Goal: Task Accomplishment & Management: Manage account settings

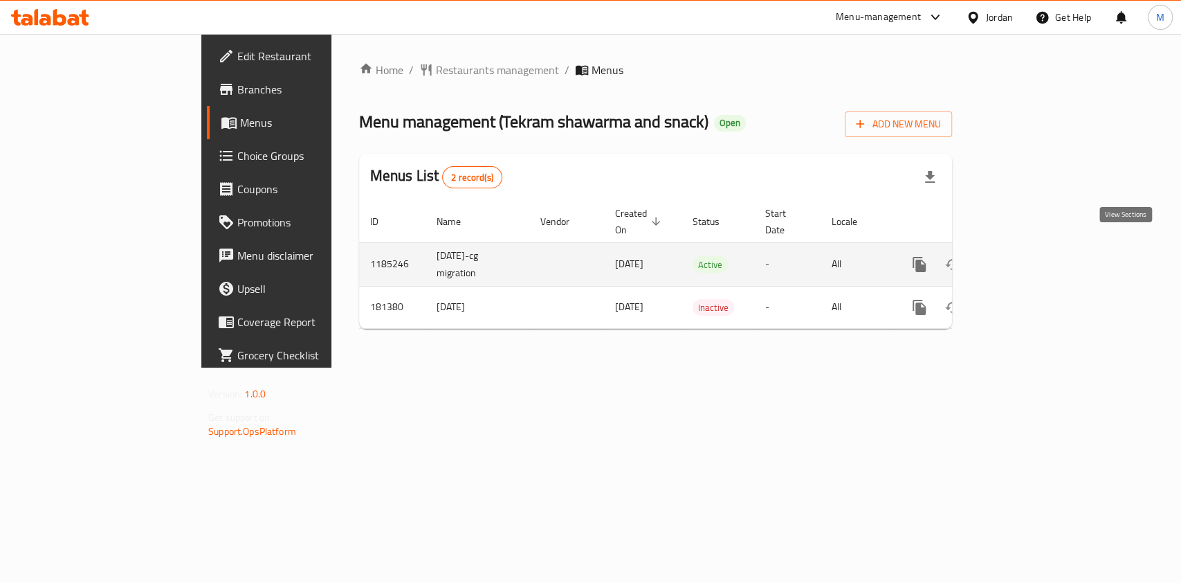
click at [1036, 248] on link "enhanced table" at bounding box center [1018, 264] width 33 height 33
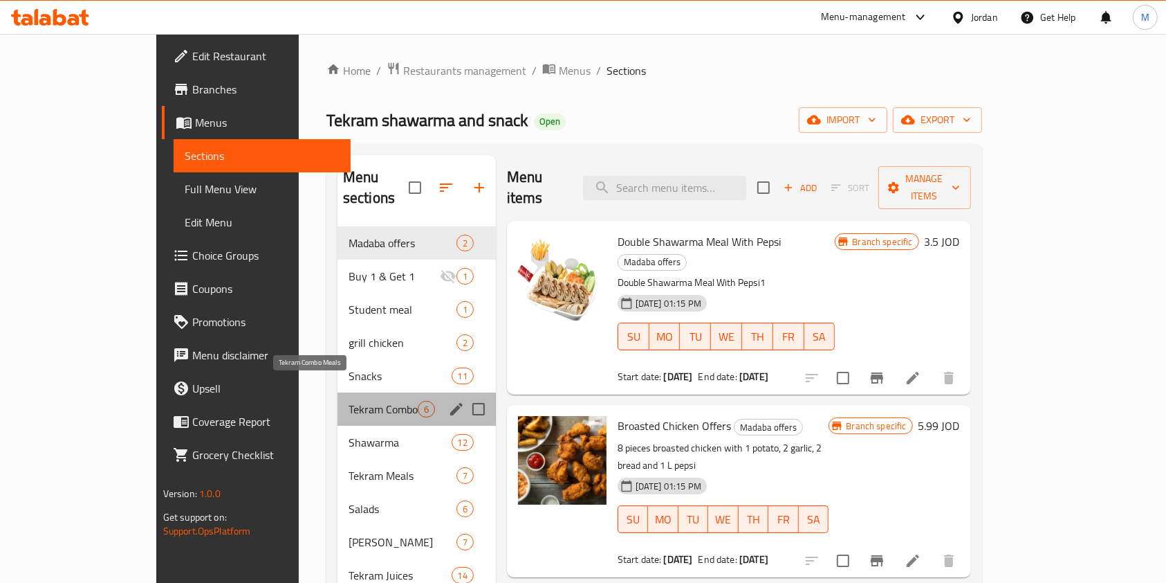
click at [351, 401] on span "Tekram Combo Meals" at bounding box center [383, 409] width 69 height 17
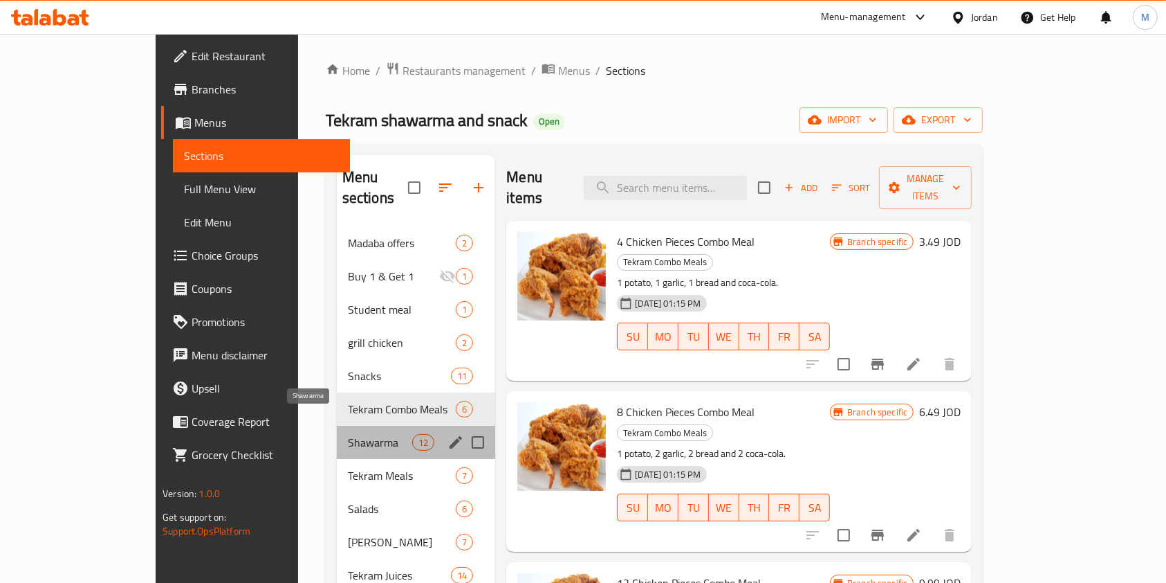
click at [349, 434] on span "Shawarma" at bounding box center [380, 442] width 64 height 17
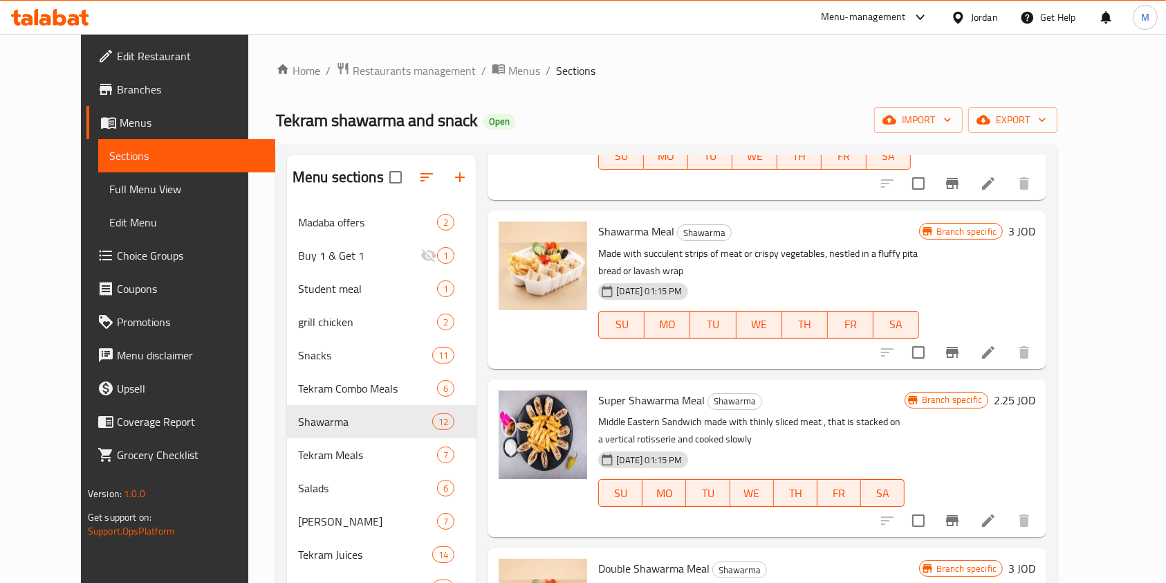
scroll to position [461, 0]
click at [959, 346] on icon "Branch-specific-item" at bounding box center [952, 351] width 12 height 11
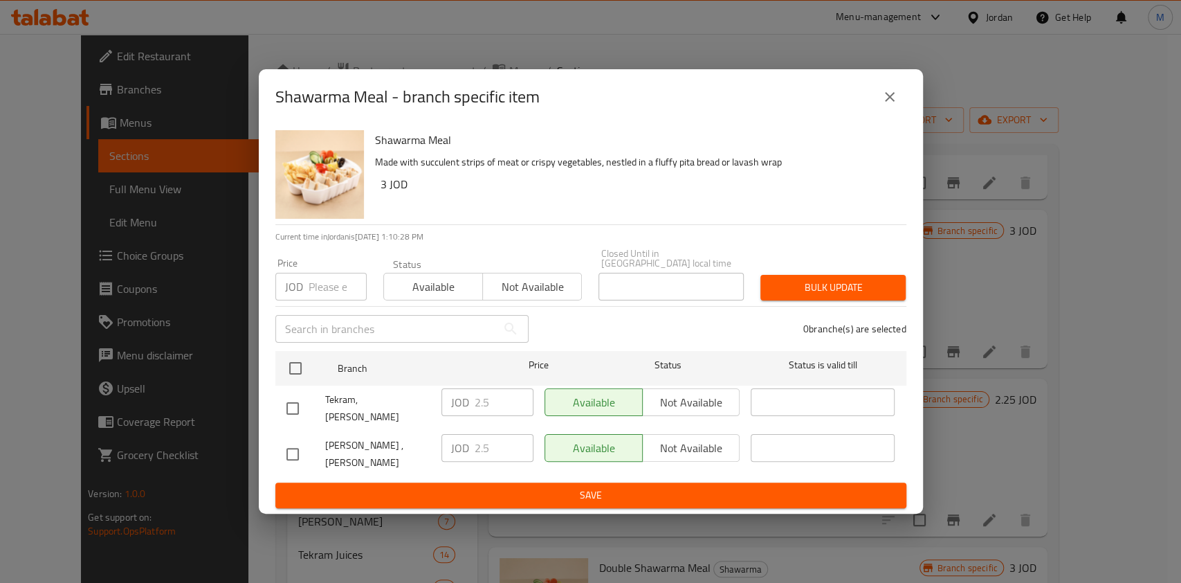
click at [902, 108] on button "close" at bounding box center [889, 96] width 33 height 33
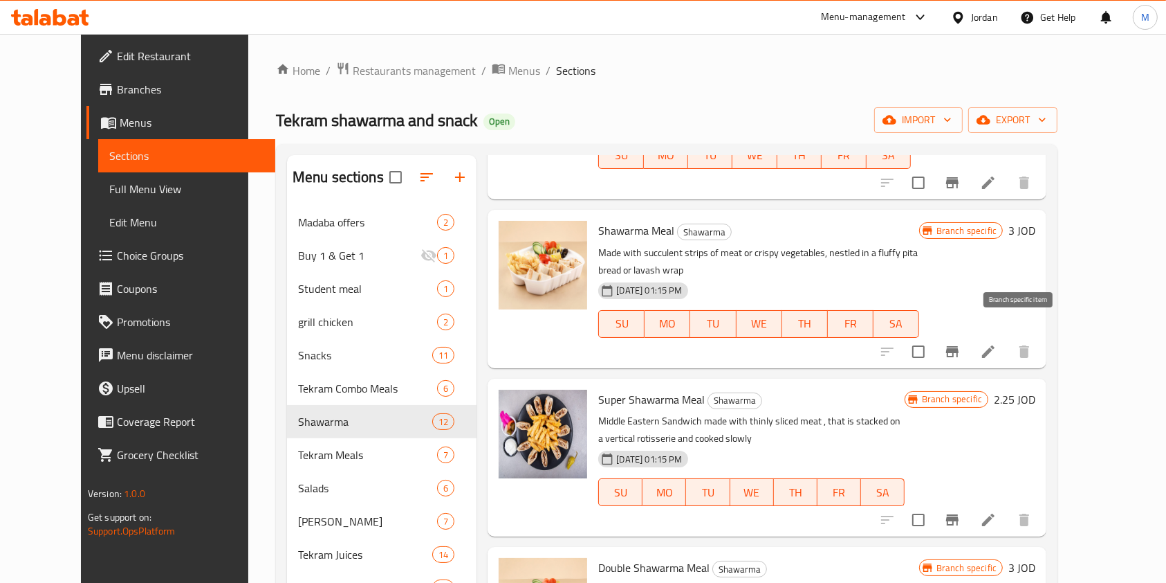
click at [959, 346] on icon "Branch-specific-item" at bounding box center [952, 351] width 12 height 11
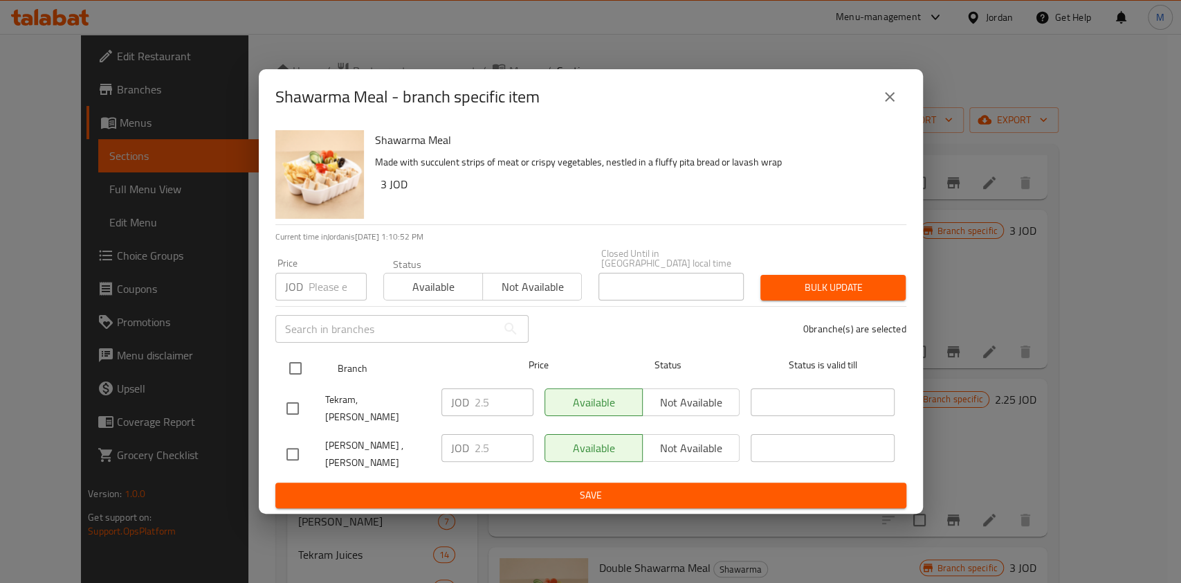
click at [289, 376] on input "checkbox" at bounding box center [295, 368] width 29 height 29
checkbox input "true"
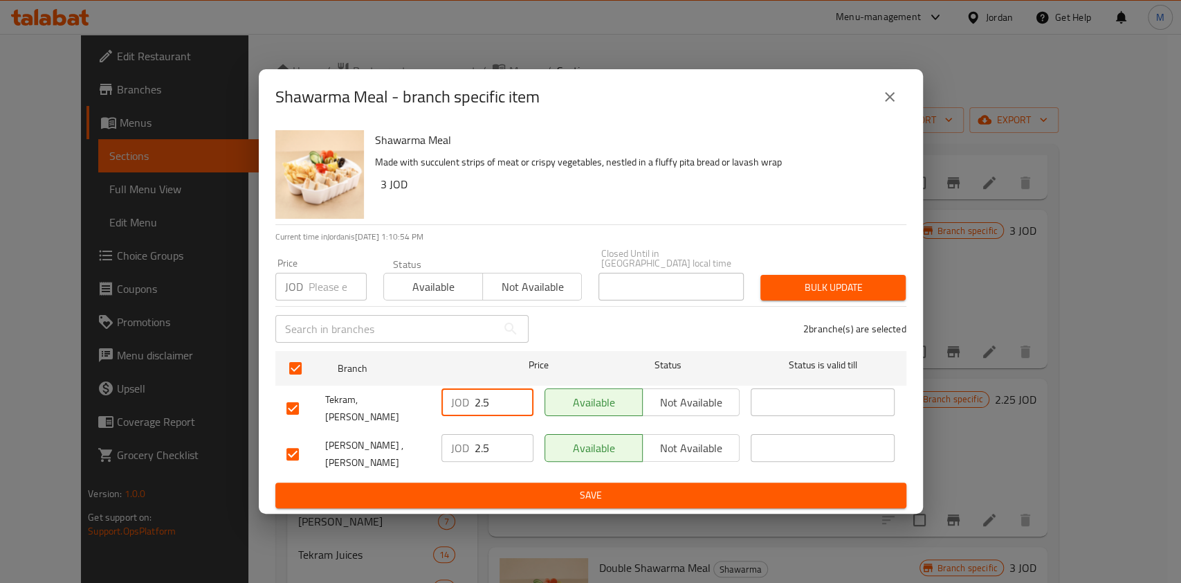
drag, startPoint x: 497, startPoint y: 412, endPoint x: 479, endPoint y: 412, distance: 18.0
click at [479, 412] on input "2.5" at bounding box center [504, 402] width 59 height 28
click at [897, 113] on button "close" at bounding box center [889, 96] width 33 height 33
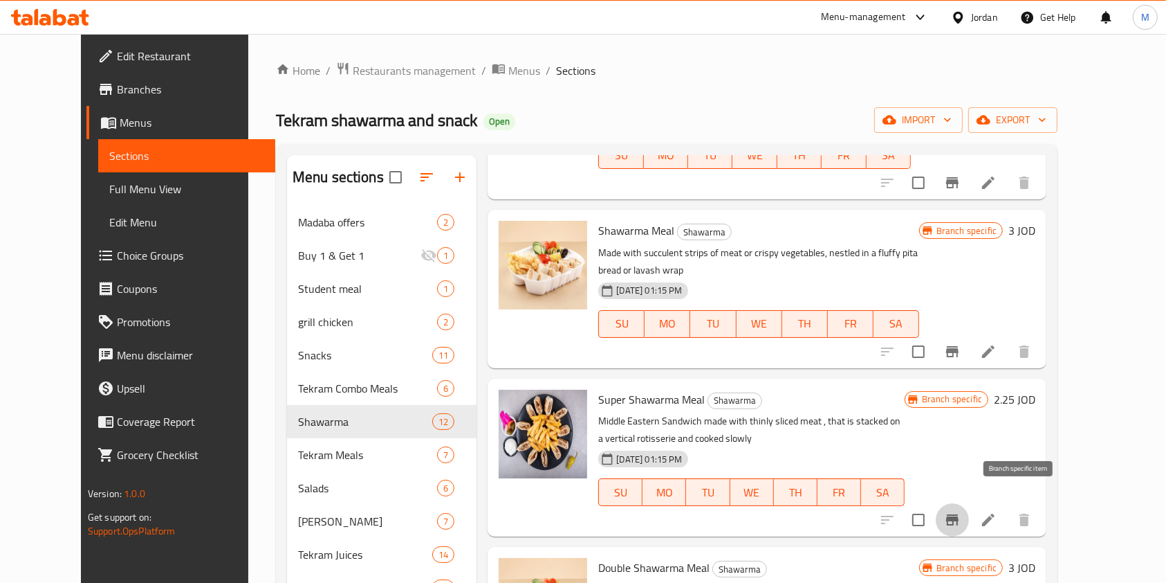
click at [969, 503] on button "Branch-specific-item" at bounding box center [952, 519] width 33 height 33
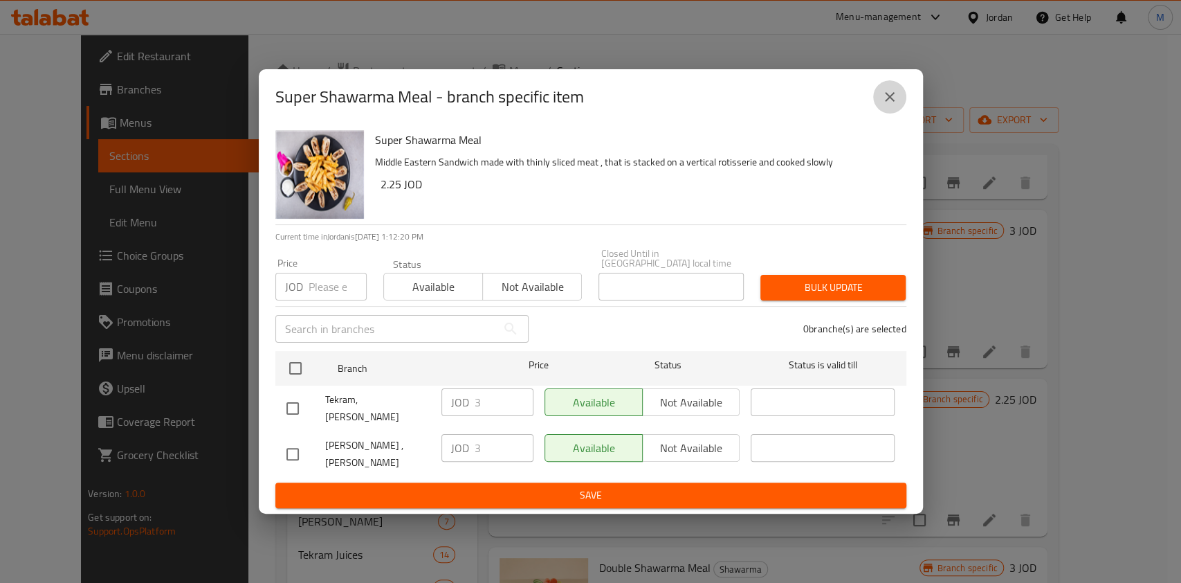
click at [888, 105] on icon "close" at bounding box center [889, 97] width 17 height 17
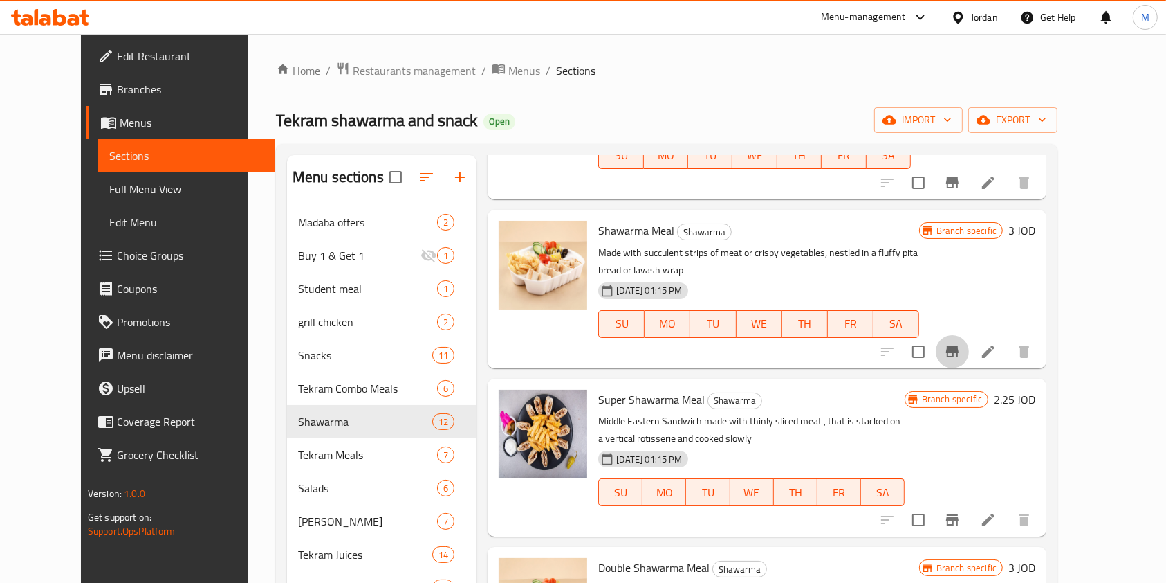
click at [959, 346] on icon "Branch-specific-item" at bounding box center [952, 351] width 12 height 11
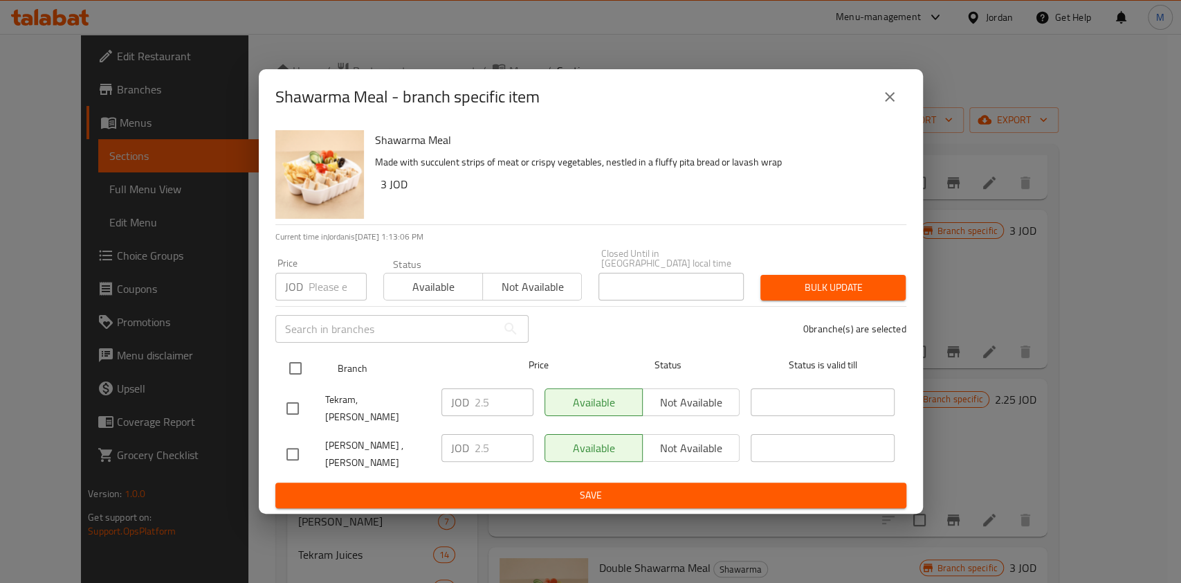
click at [302, 365] on input "checkbox" at bounding box center [295, 368] width 29 height 29
checkbox input "true"
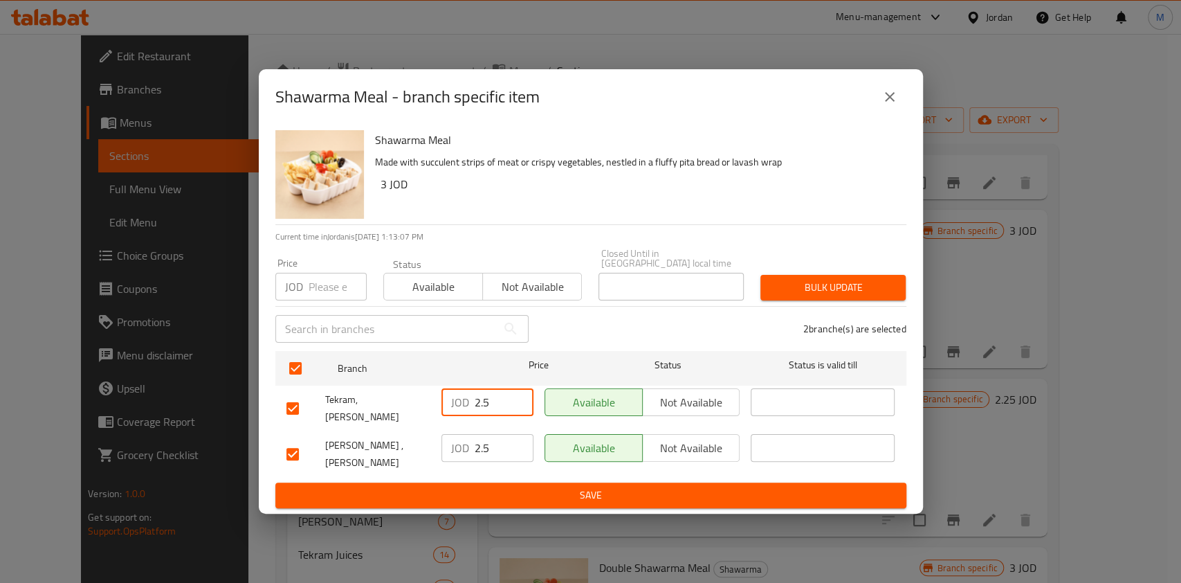
drag, startPoint x: 494, startPoint y: 409, endPoint x: 369, endPoint y: 414, distance: 125.3
click at [369, 414] on div "Tekram, [PERSON_NAME] JOD 2.5 ​ Available Not available ​" at bounding box center [591, 408] width 620 height 51
type input "3"
click at [490, 450] on input "2.5" at bounding box center [504, 448] width 59 height 28
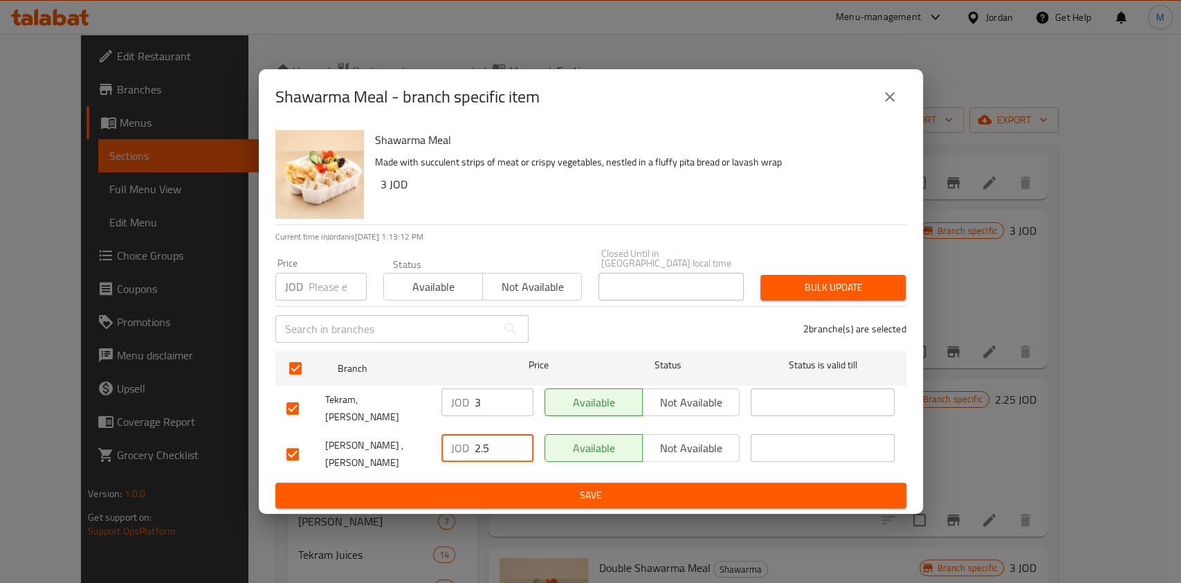
drag, startPoint x: 505, startPoint y: 441, endPoint x: 443, endPoint y: 443, distance: 61.6
click at [443, 443] on div "JOD 2.5 ​" at bounding box center [487, 448] width 92 height 28
type input "3"
click at [554, 486] on span "Save" at bounding box center [590, 494] width 609 height 17
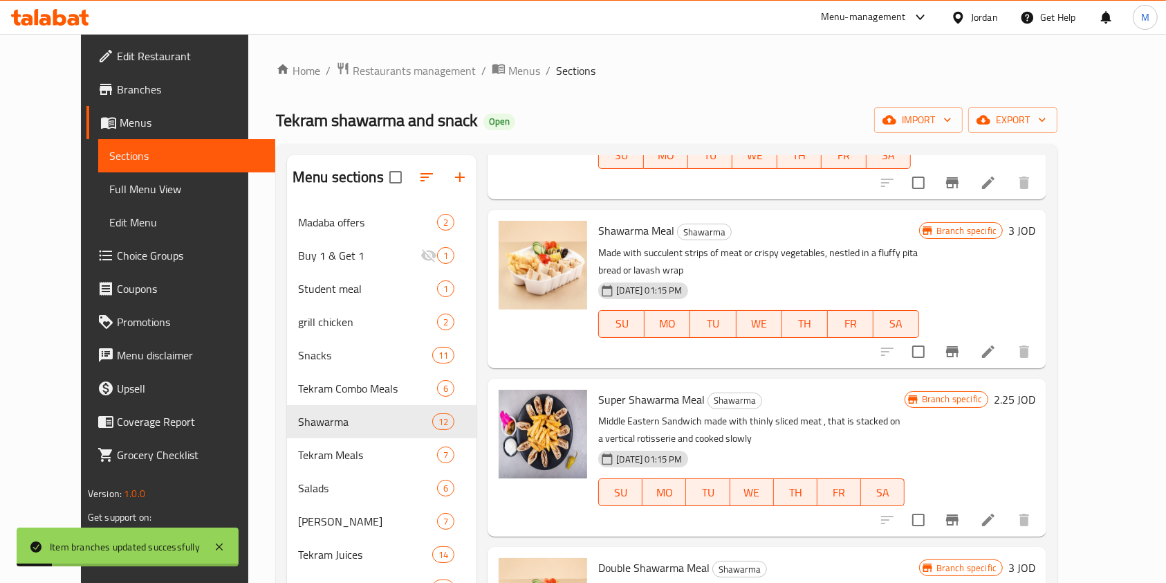
click at [959, 514] on icon "Branch-specific-item" at bounding box center [952, 519] width 12 height 11
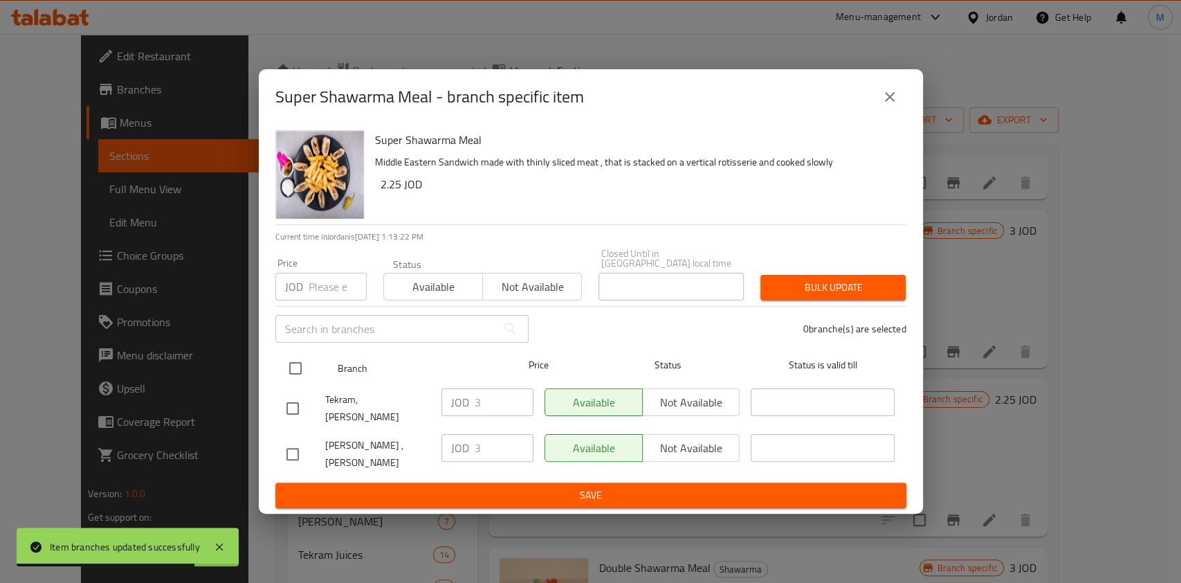
click at [294, 370] on input "checkbox" at bounding box center [295, 368] width 29 height 29
checkbox input "true"
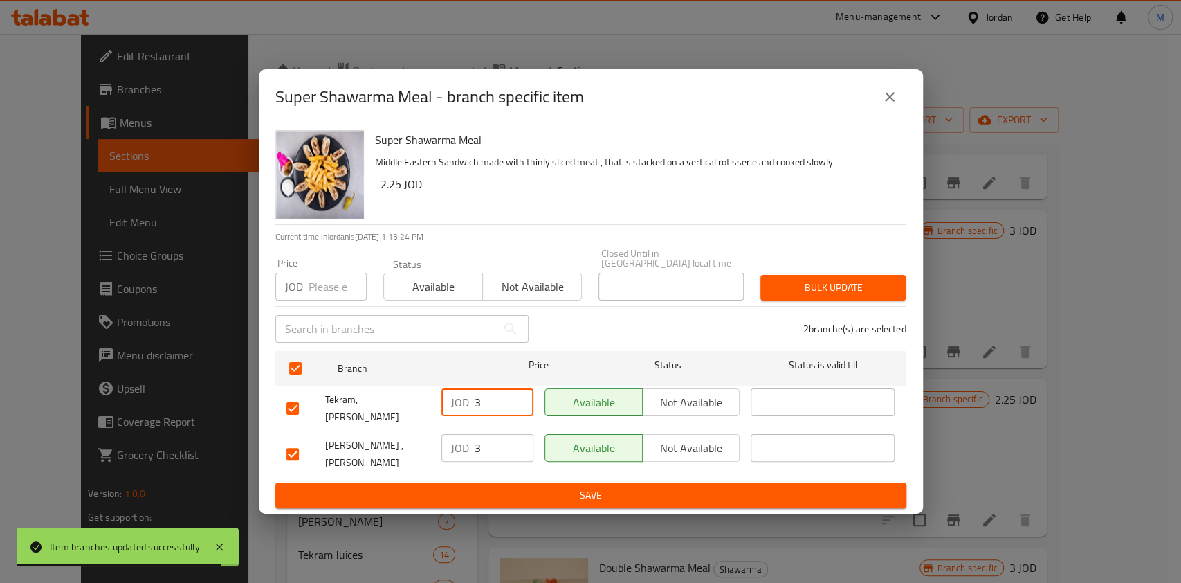
click at [479, 407] on input "3" at bounding box center [504, 402] width 59 height 28
drag, startPoint x: 479, startPoint y: 407, endPoint x: 461, endPoint y: 408, distance: 18.0
click at [461, 408] on div "JOD 3 ​" at bounding box center [487, 402] width 92 height 28
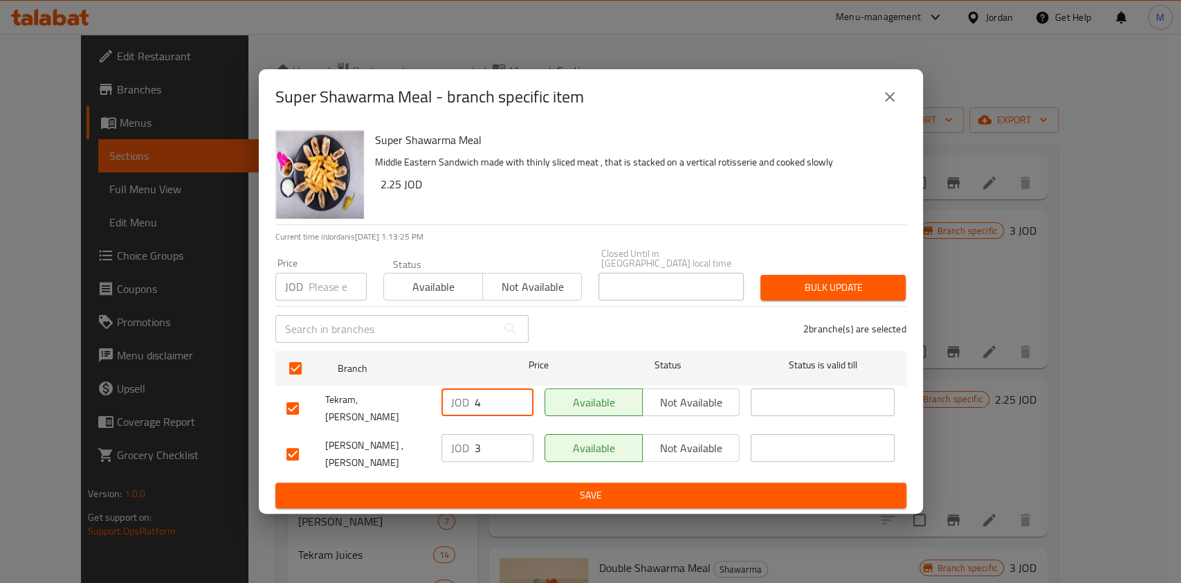
type input "4"
drag, startPoint x: 497, startPoint y: 444, endPoint x: 482, endPoint y: 473, distance: 32.8
click at [409, 443] on div "Tekram ,[PERSON_NAME] JOD 3 ​ Available Not available ​" at bounding box center [591, 453] width 620 height 51
type input "4"
click at [552, 486] on span "Save" at bounding box center [590, 494] width 609 height 17
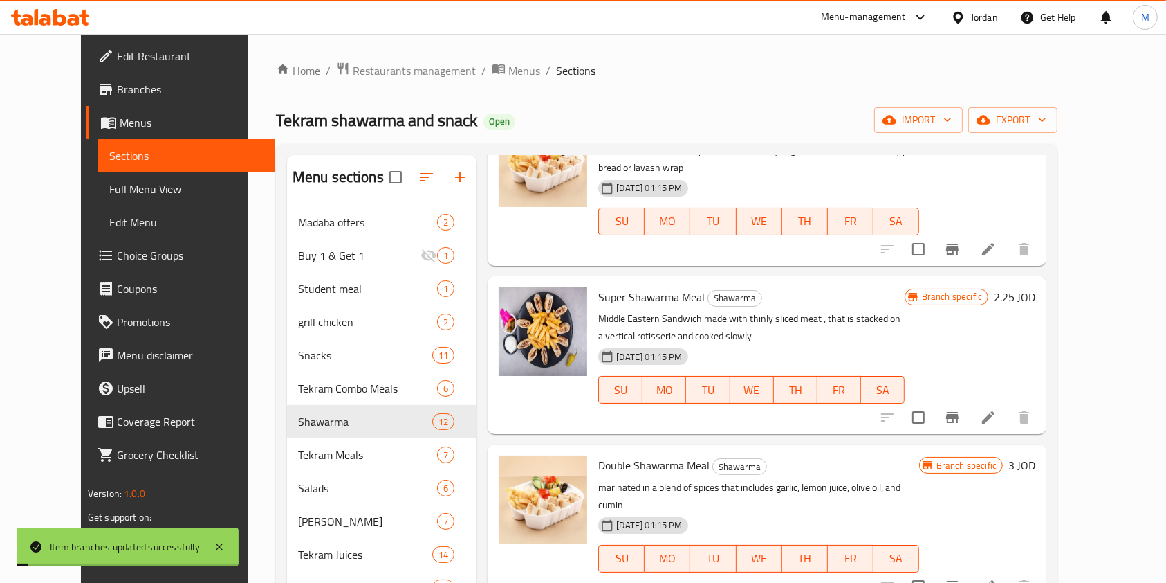
scroll to position [645, 0]
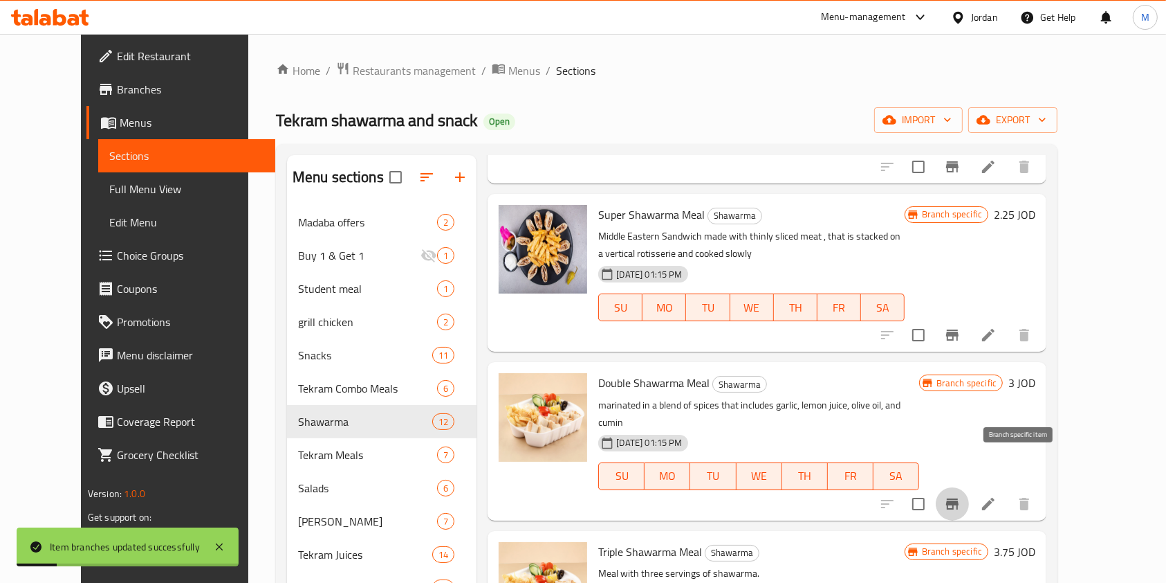
click at [959, 498] on icon "Branch-specific-item" at bounding box center [952, 503] width 12 height 11
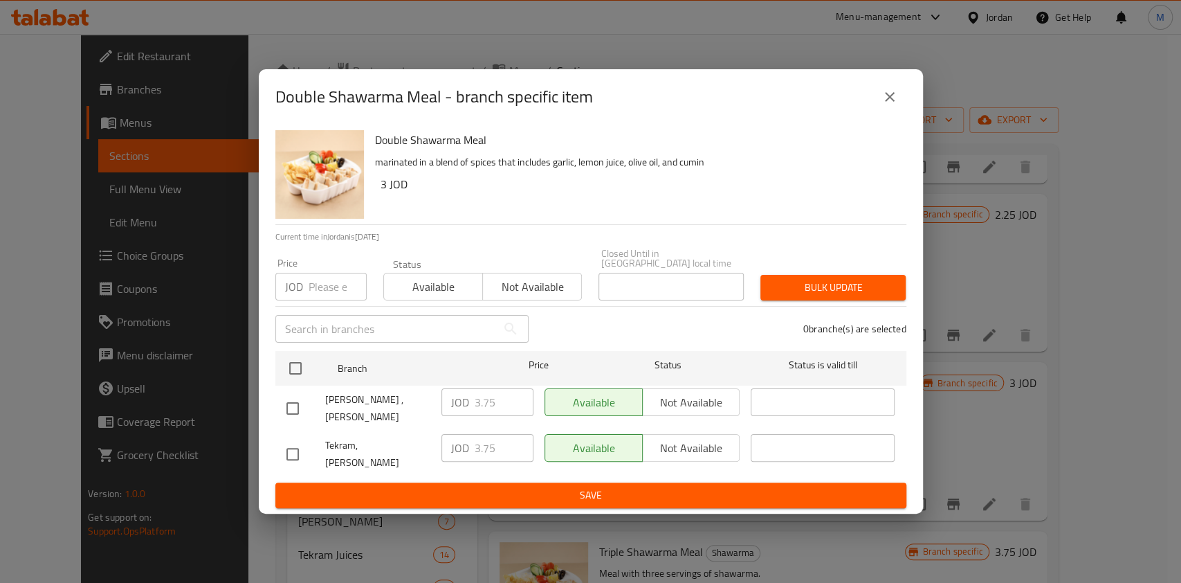
click at [461, 410] on p "JOD" at bounding box center [460, 402] width 18 height 17
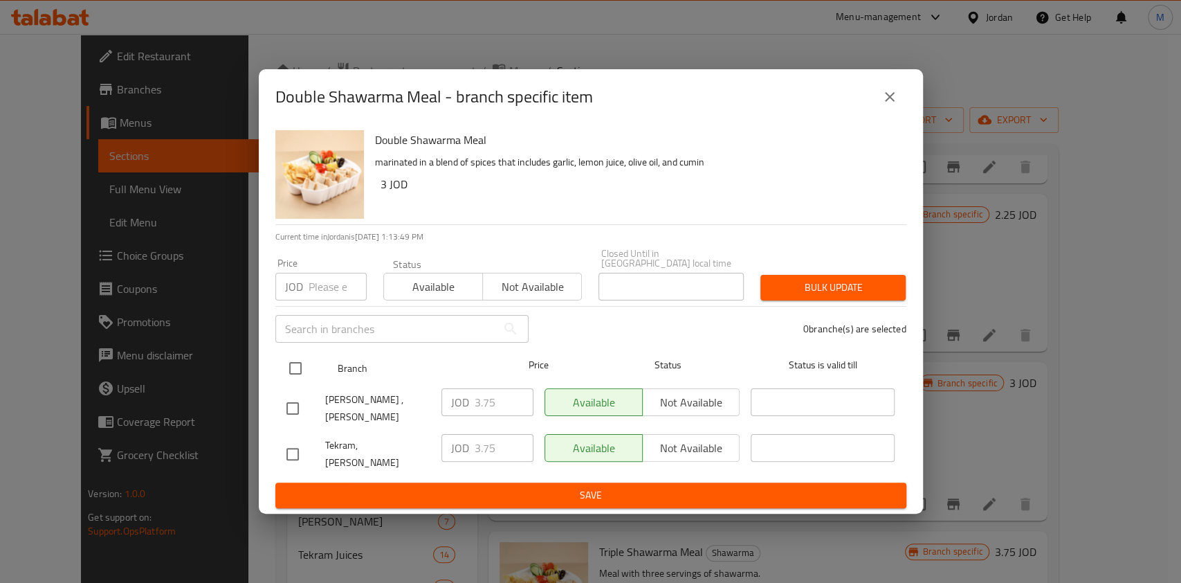
click at [294, 371] on input "checkbox" at bounding box center [295, 368] width 29 height 29
checkbox input "true"
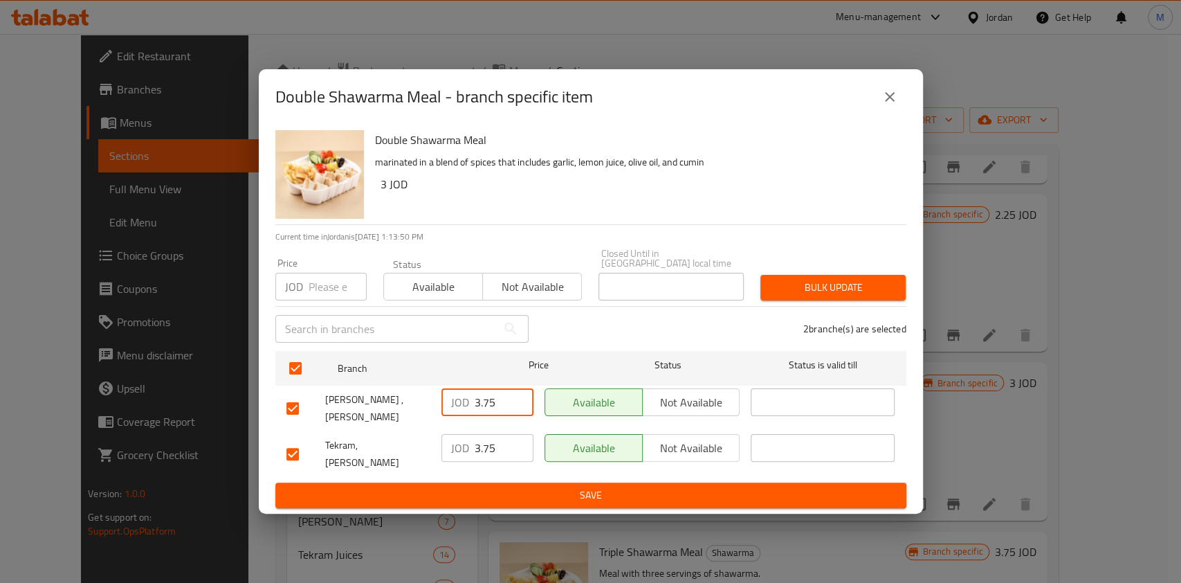
drag, startPoint x: 505, startPoint y: 401, endPoint x: 367, endPoint y: 427, distance: 140.0
click at [367, 427] on ul "Branch Price Status Status is valid till Tekram ,[PERSON_NAME] JOD 3.75 ​ Avail…" at bounding box center [590, 413] width 631 height 137
type input "5.1"
drag, startPoint x: 507, startPoint y: 446, endPoint x: 376, endPoint y: 445, distance: 130.8
click at [376, 445] on div "Tekram, [PERSON_NAME] JOD 3.75 ​ Available Not available ​" at bounding box center [591, 453] width 620 height 51
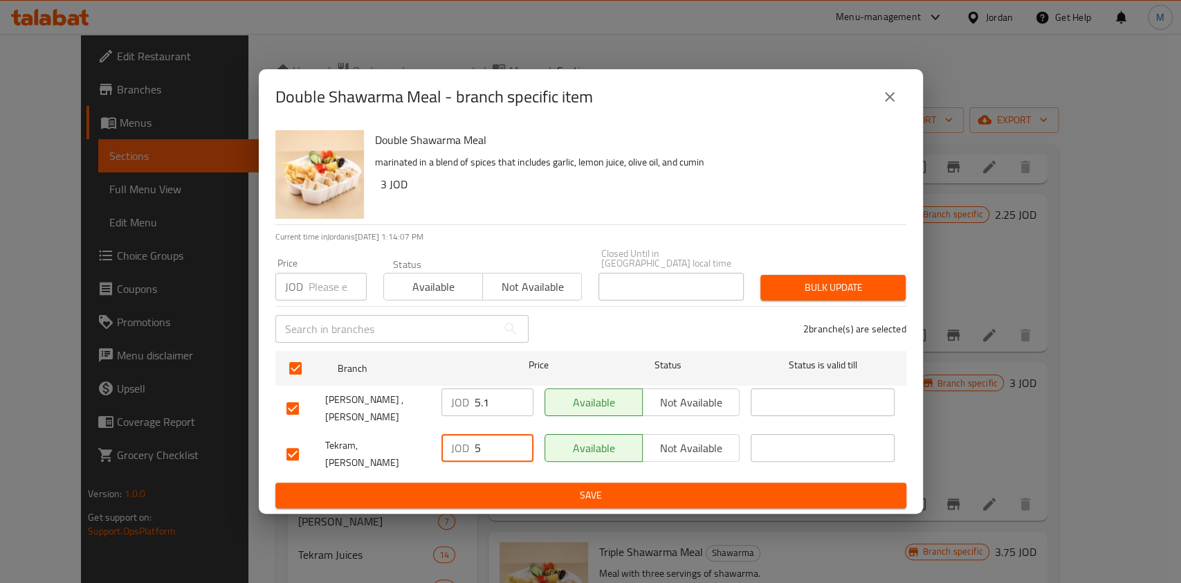
type input "5"
click at [495, 405] on input "5.1" at bounding box center [504, 402] width 59 height 28
type input "5"
click at [526, 486] on span "Save" at bounding box center [590, 494] width 609 height 17
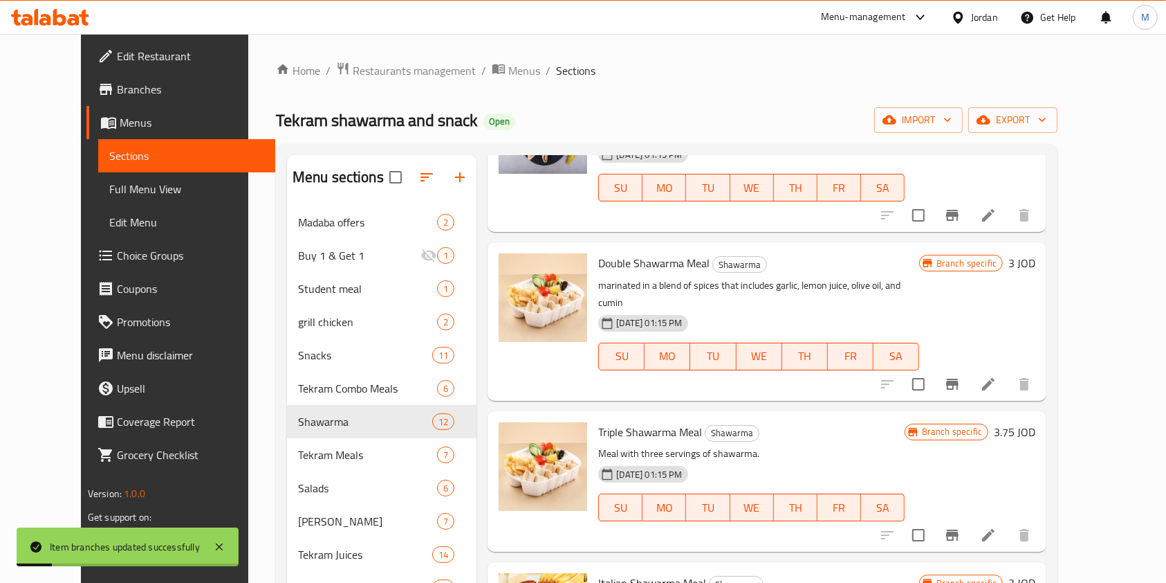
scroll to position [830, 0]
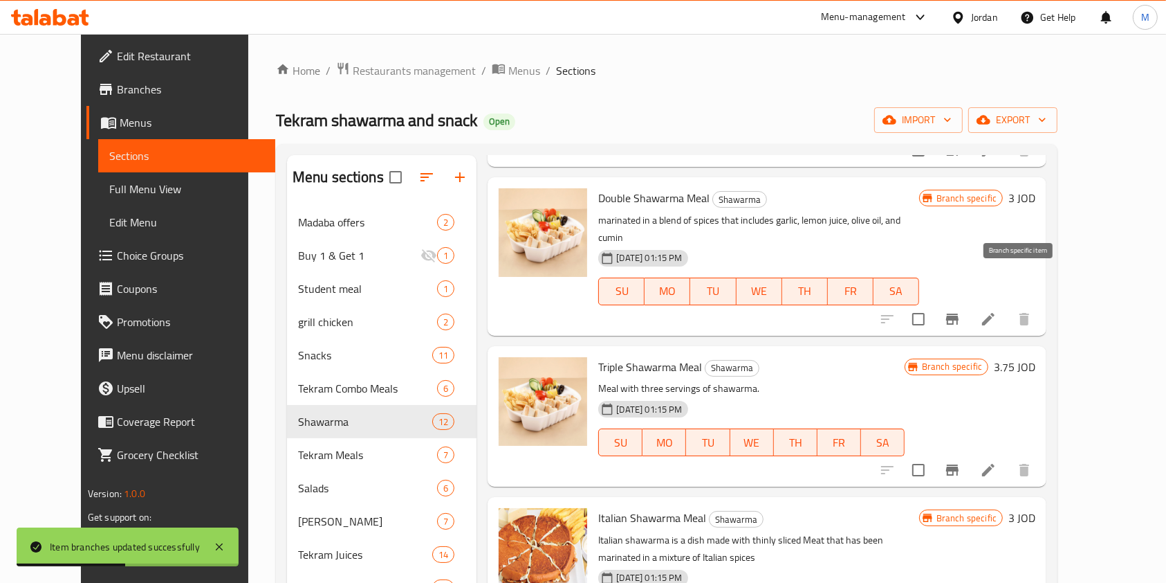
click at [969, 302] on button "Branch-specific-item" at bounding box center [952, 318] width 33 height 33
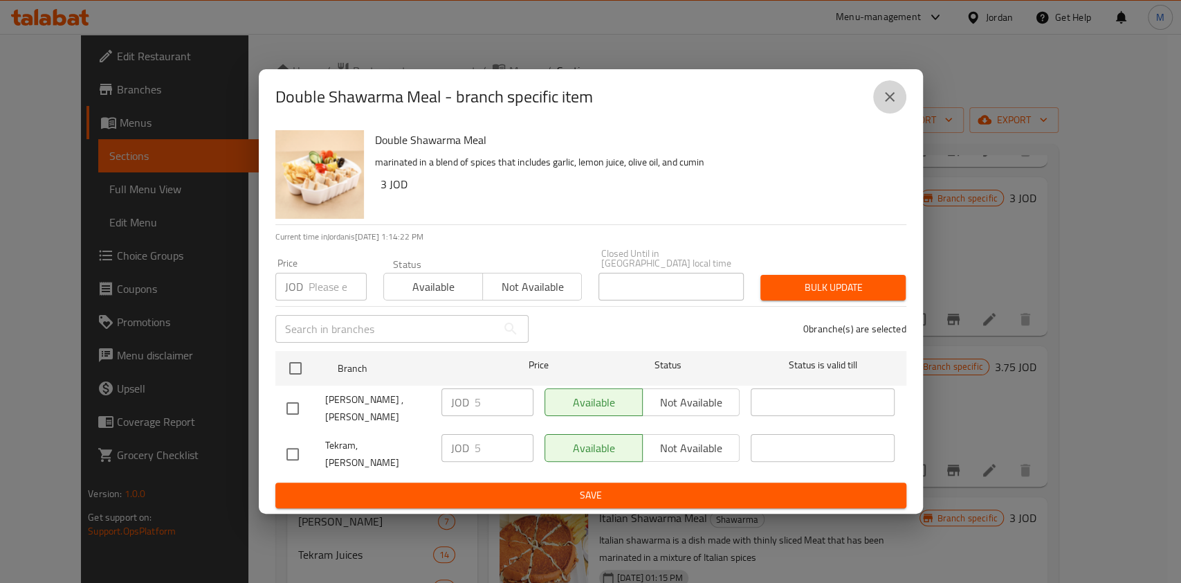
click at [902, 113] on button "close" at bounding box center [889, 96] width 33 height 33
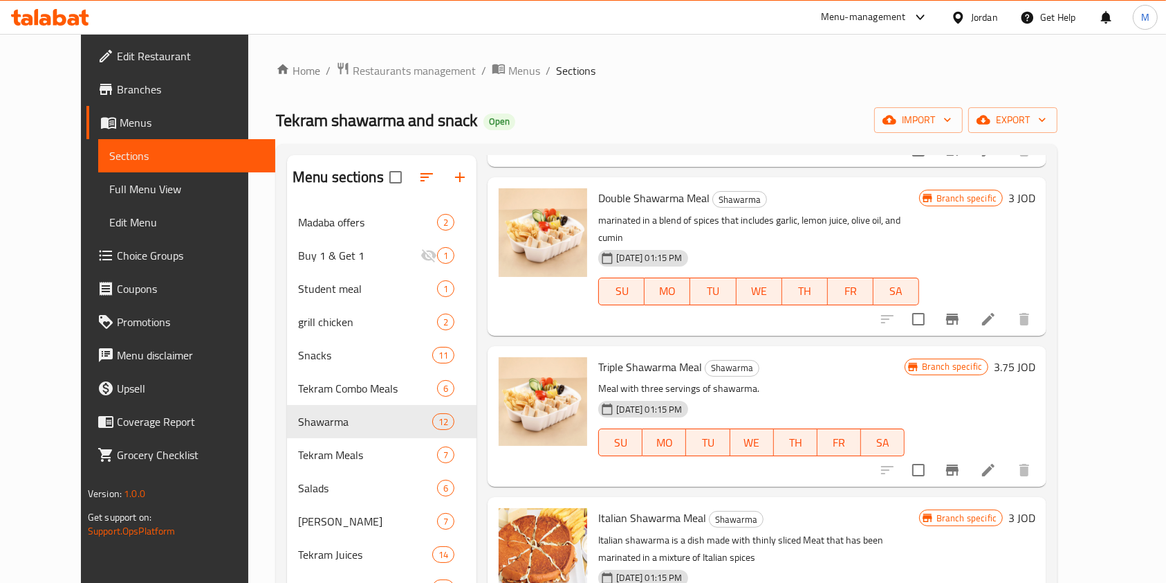
click at [426, 119] on h2 "Tekram shawarma and snack Open" at bounding box center [395, 120] width 239 height 22
click at [408, 119] on span "Tekram shawarma and snack" at bounding box center [377, 119] width 202 height 31
copy span "Tekram shawarma and snack"
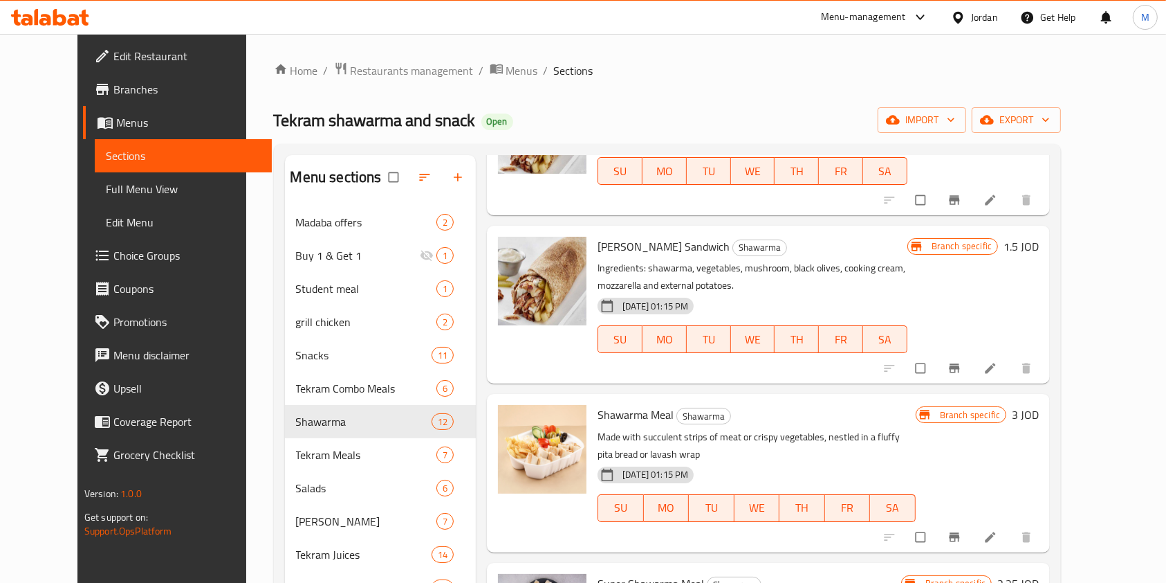
scroll to position [369, 0]
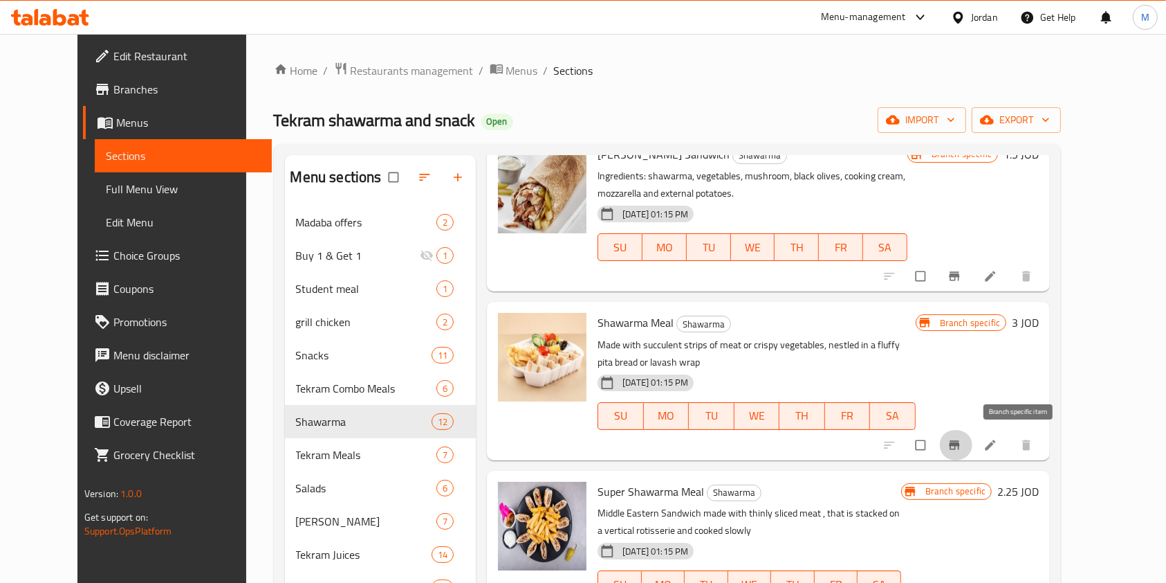
click at [973, 435] on button "Branch-specific-item" at bounding box center [956, 445] width 33 height 30
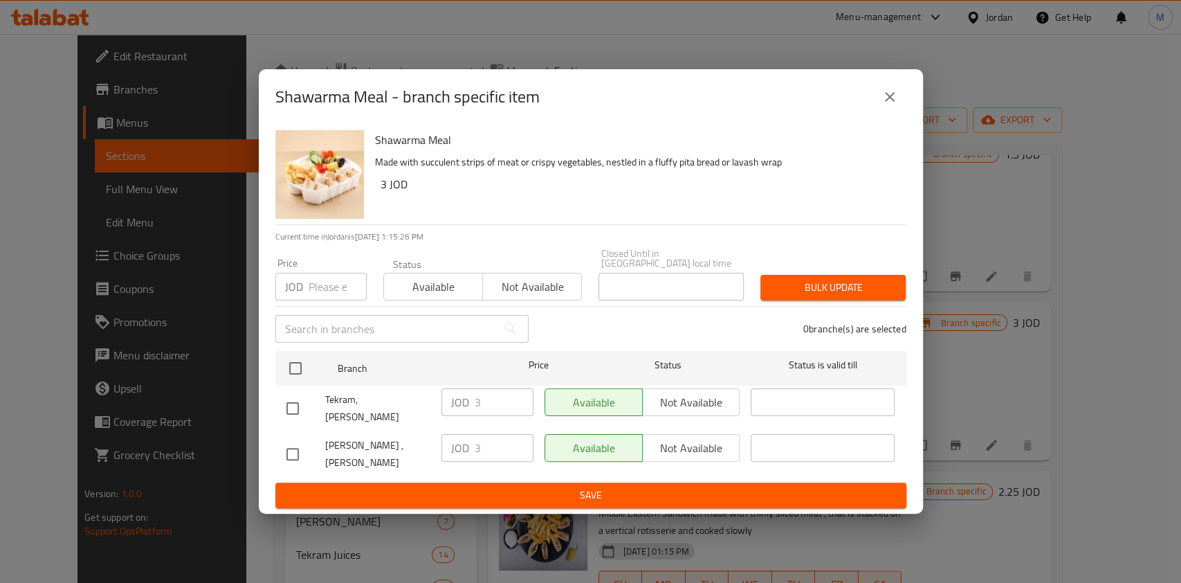
click at [883, 105] on icon "close" at bounding box center [889, 97] width 17 height 17
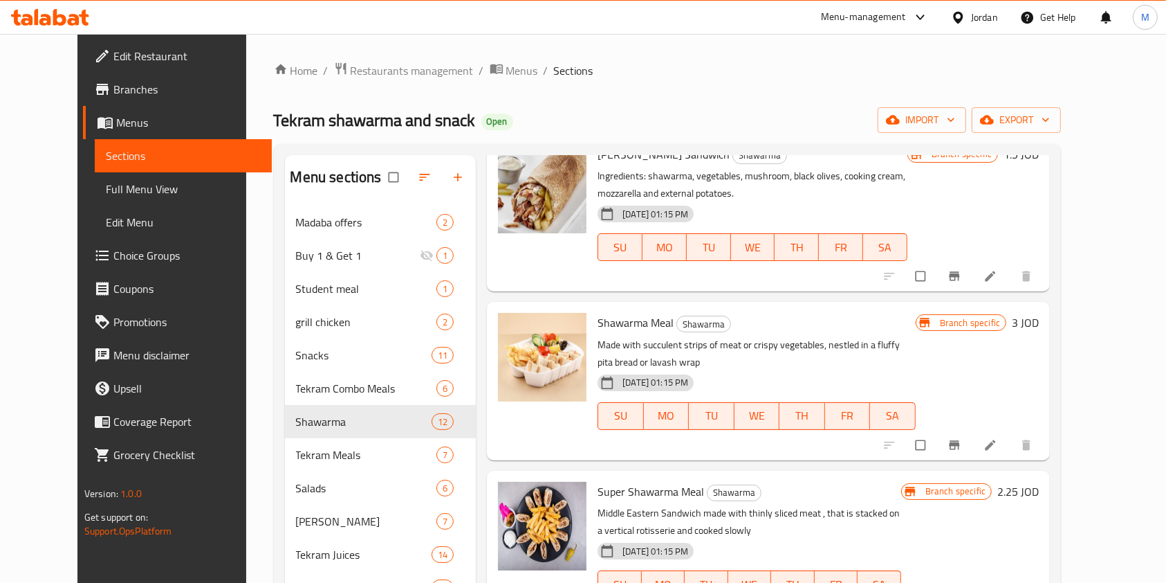
scroll to position [461, 0]
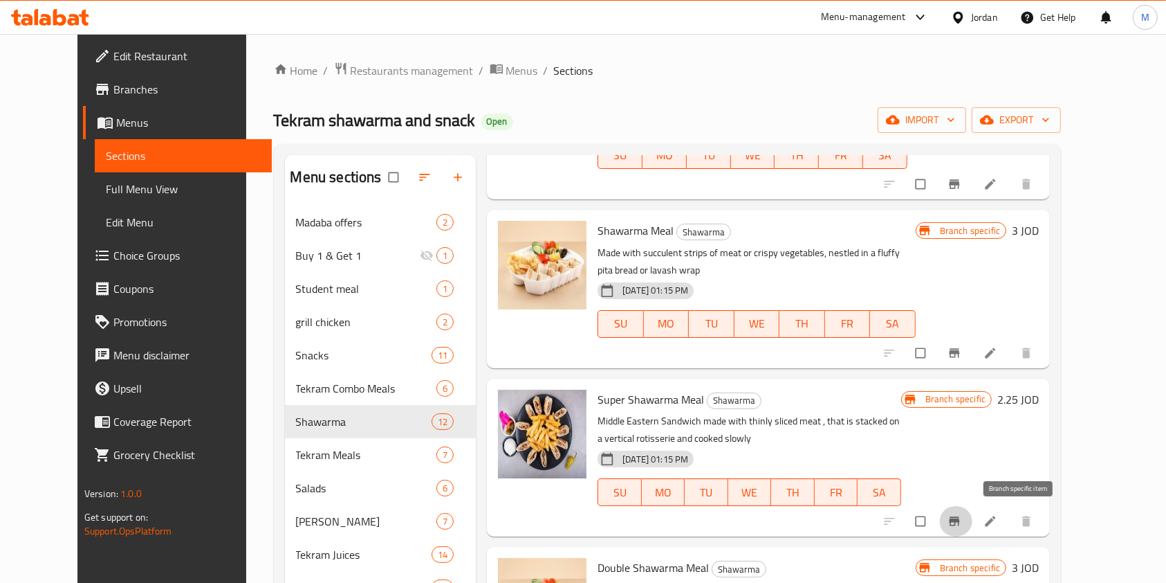
click at [973, 512] on button "Branch-specific-item" at bounding box center [956, 521] width 33 height 30
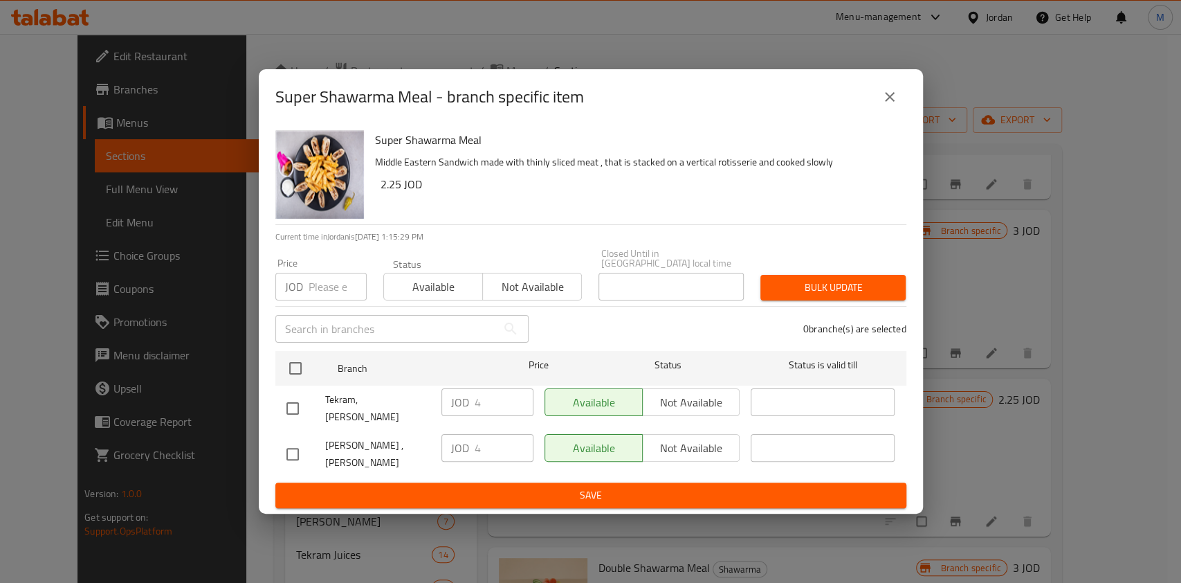
click at [884, 105] on icon "close" at bounding box center [889, 97] width 17 height 17
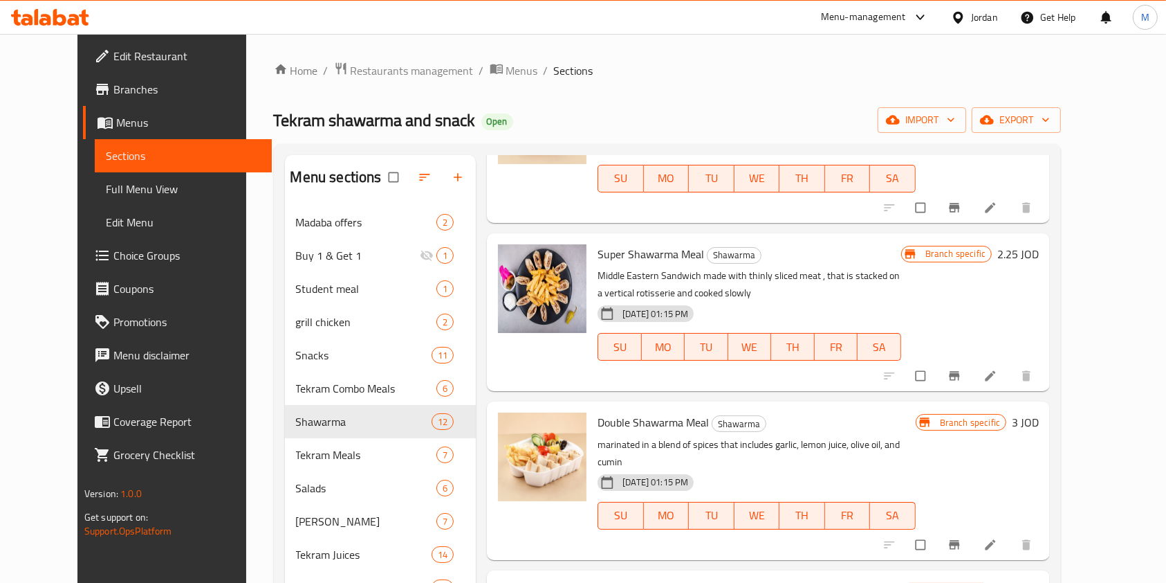
scroll to position [645, 0]
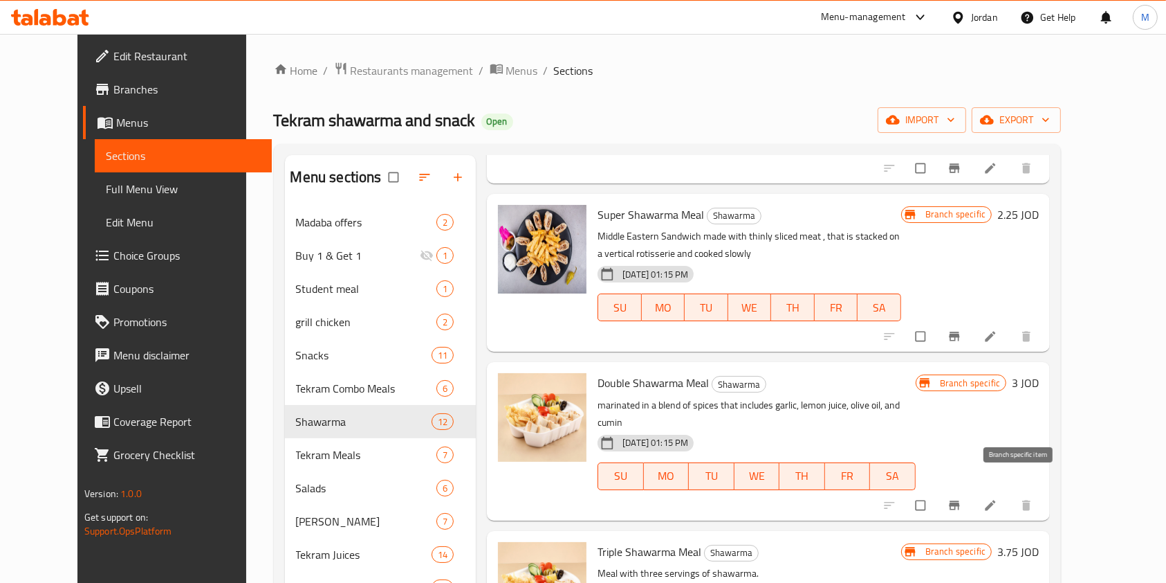
click at [973, 497] on button "Branch-specific-item" at bounding box center [956, 505] width 33 height 30
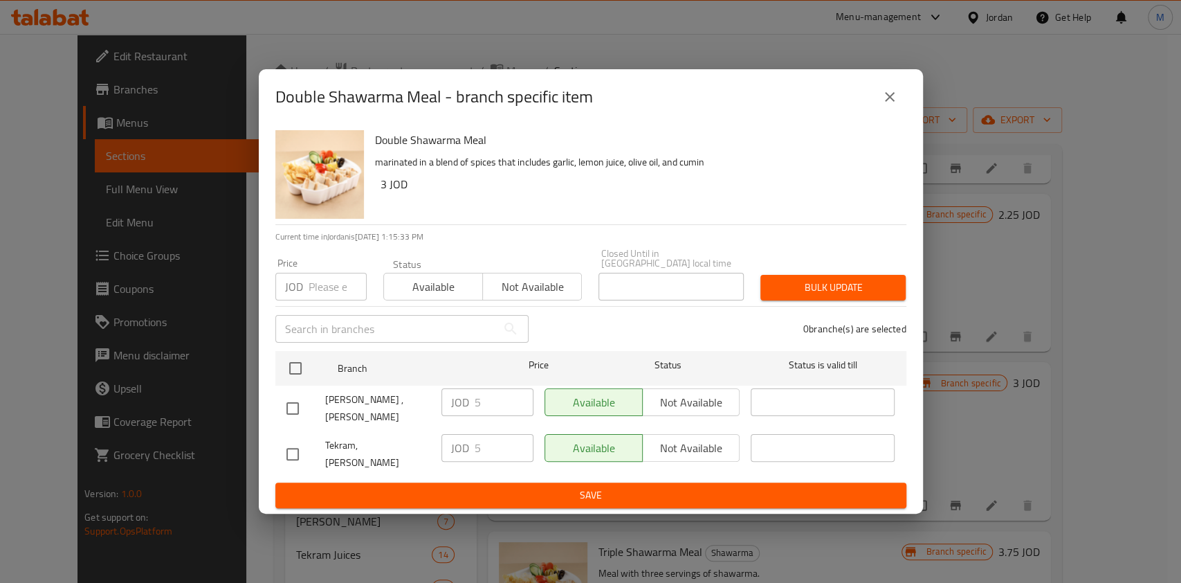
click at [892, 105] on icon "close" at bounding box center [889, 97] width 17 height 17
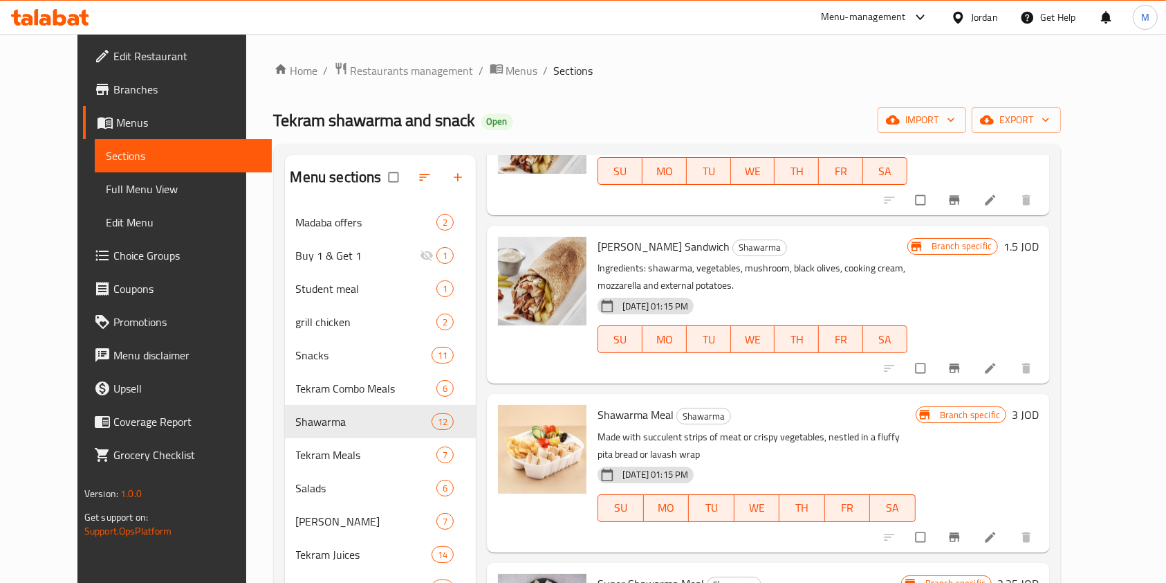
scroll to position [369, 0]
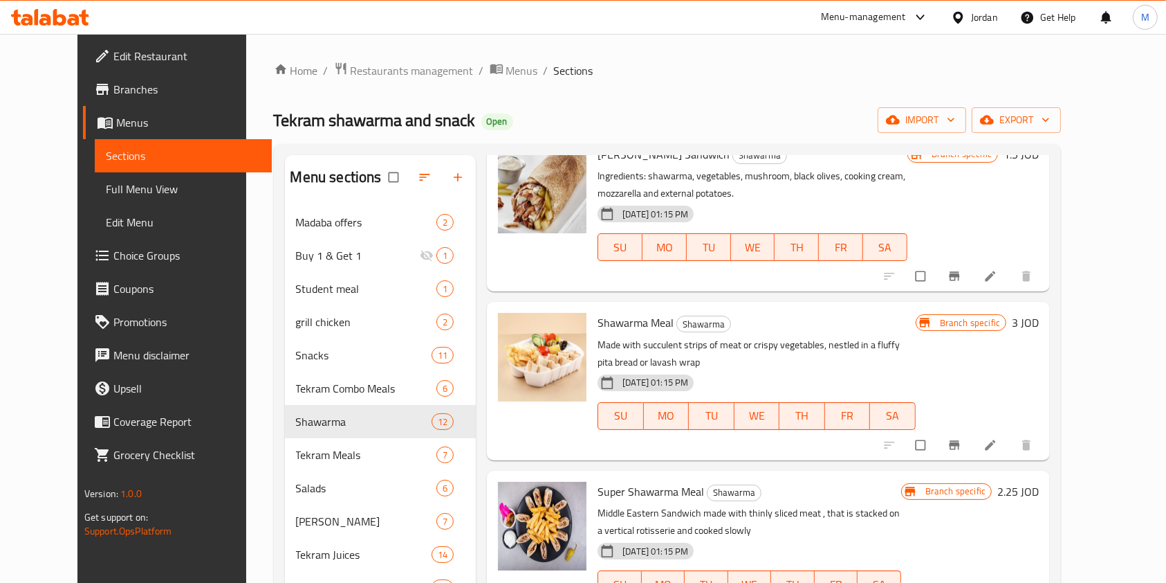
click at [973, 448] on button "Branch-specific-item" at bounding box center [956, 445] width 33 height 30
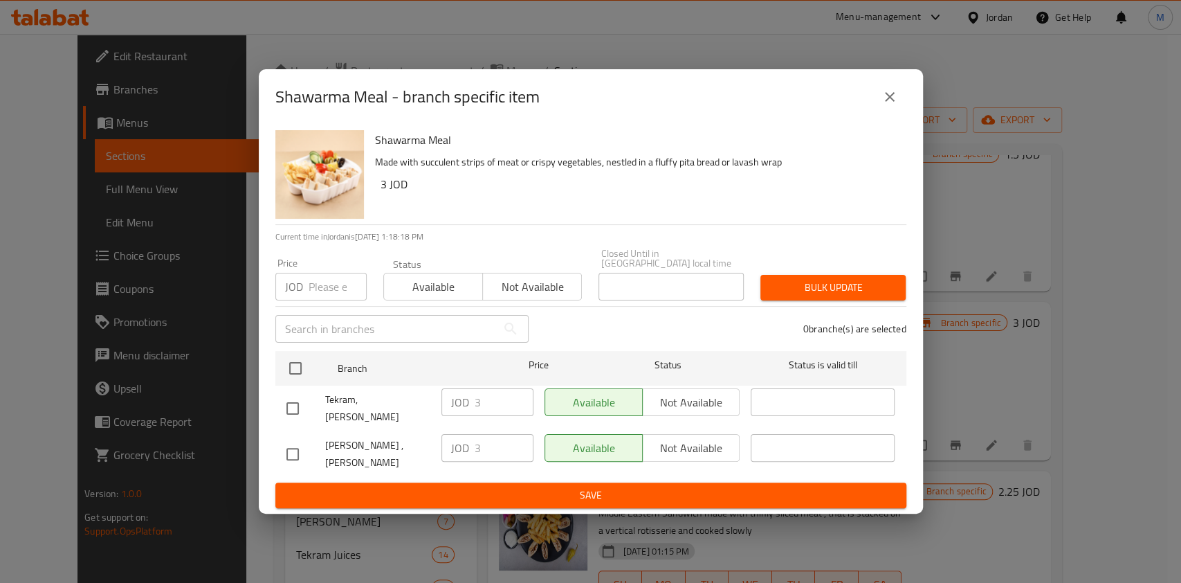
click at [290, 403] on input "checkbox" at bounding box center [292, 408] width 29 height 29
checkbox input "true"
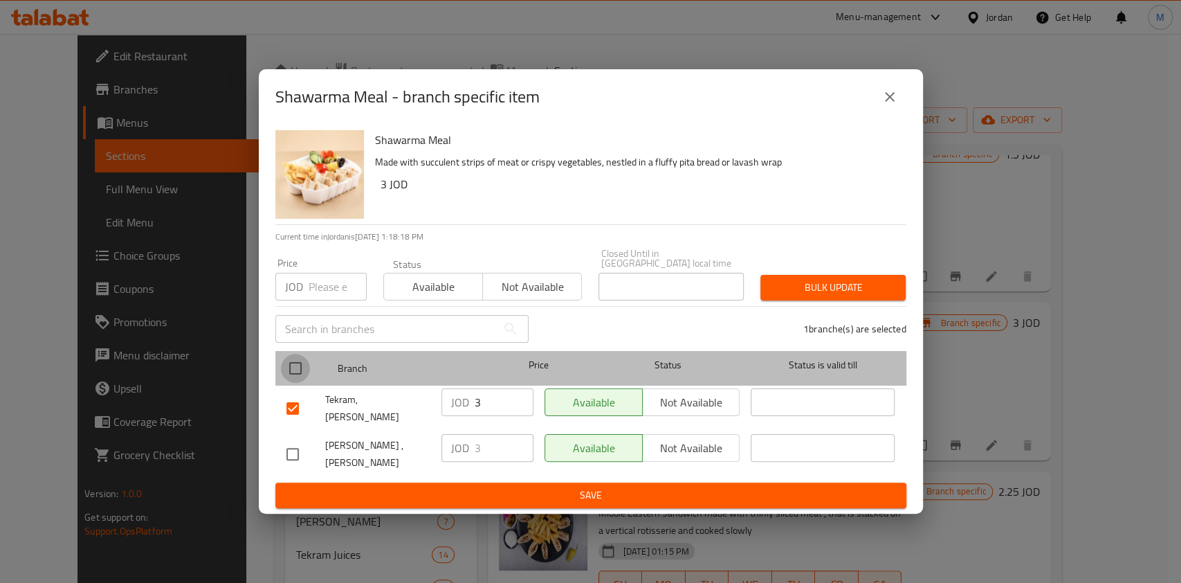
click at [299, 379] on input "checkbox" at bounding box center [295, 368] width 29 height 29
checkbox input "true"
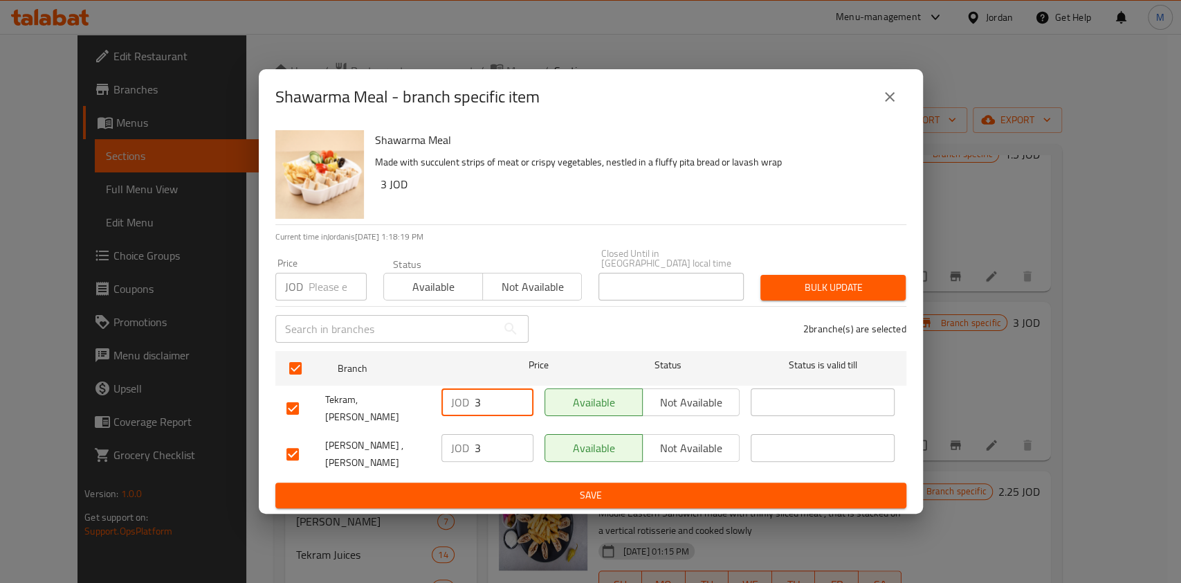
click at [482, 416] on input "3" at bounding box center [504, 402] width 59 height 28
type input "3.2"
click at [490, 450] on input "3" at bounding box center [504, 448] width 59 height 28
type input "3.2"
click at [542, 486] on span "Save" at bounding box center [590, 494] width 609 height 17
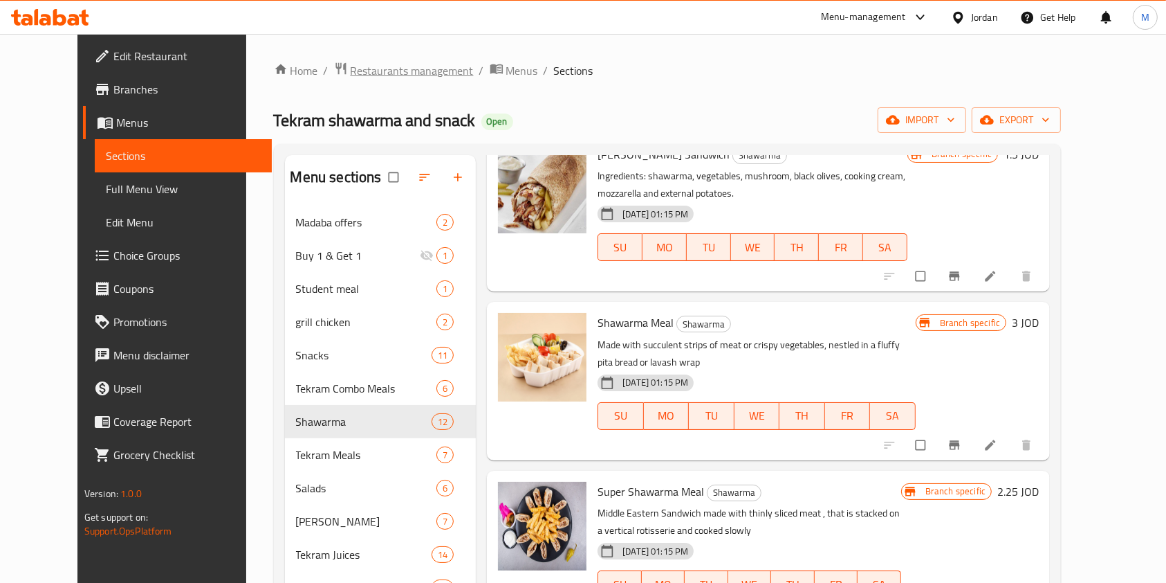
click at [400, 79] on span "Restaurants management" at bounding box center [412, 70] width 123 height 17
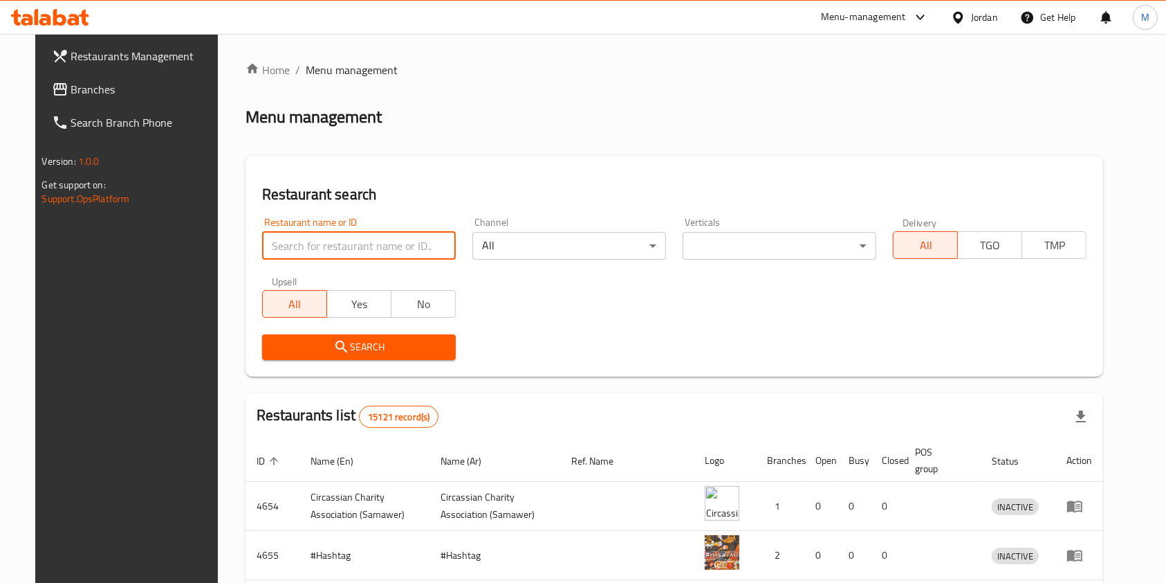
click at [420, 257] on input "search" at bounding box center [359, 246] width 194 height 28
type input "v"
type input "ركن نور الدين"
click at [379, 338] on span "Search" at bounding box center [359, 346] width 172 height 17
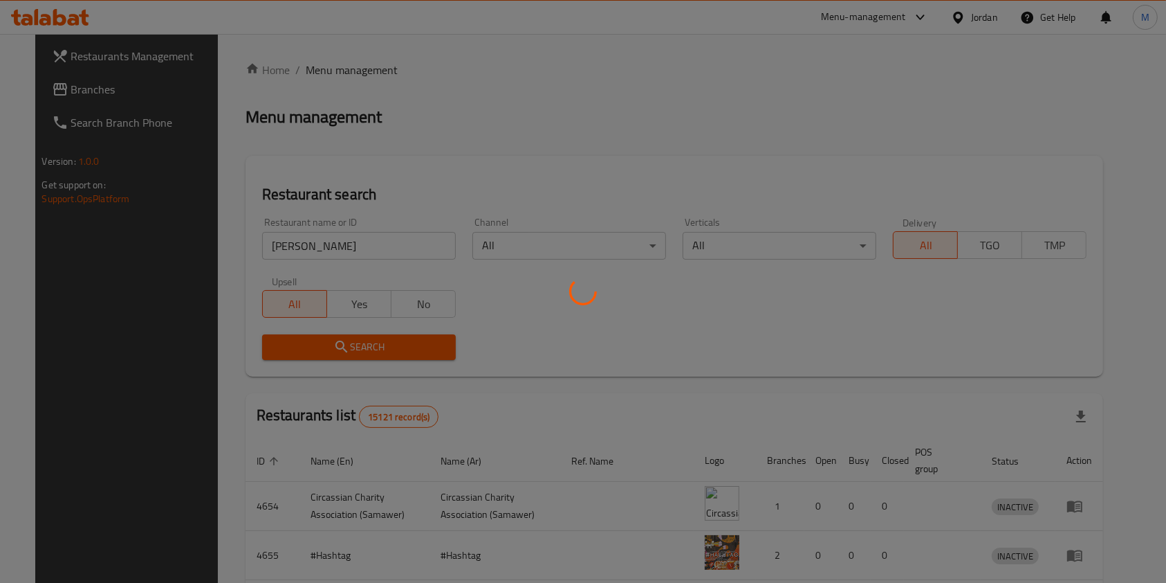
scroll to position [104, 0]
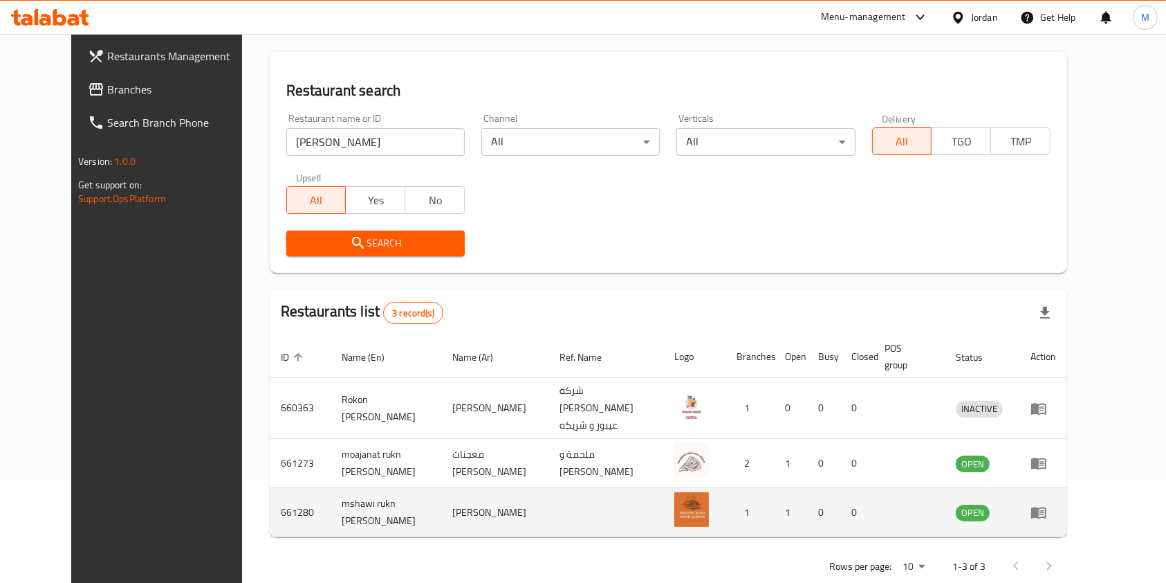
click at [337, 488] on td "mshawi rukn nour aldeen" at bounding box center [386, 512] width 111 height 49
copy td "mshawi rukn nour aldeen"
click at [1047, 504] on icon "enhanced table" at bounding box center [1039, 512] width 17 height 17
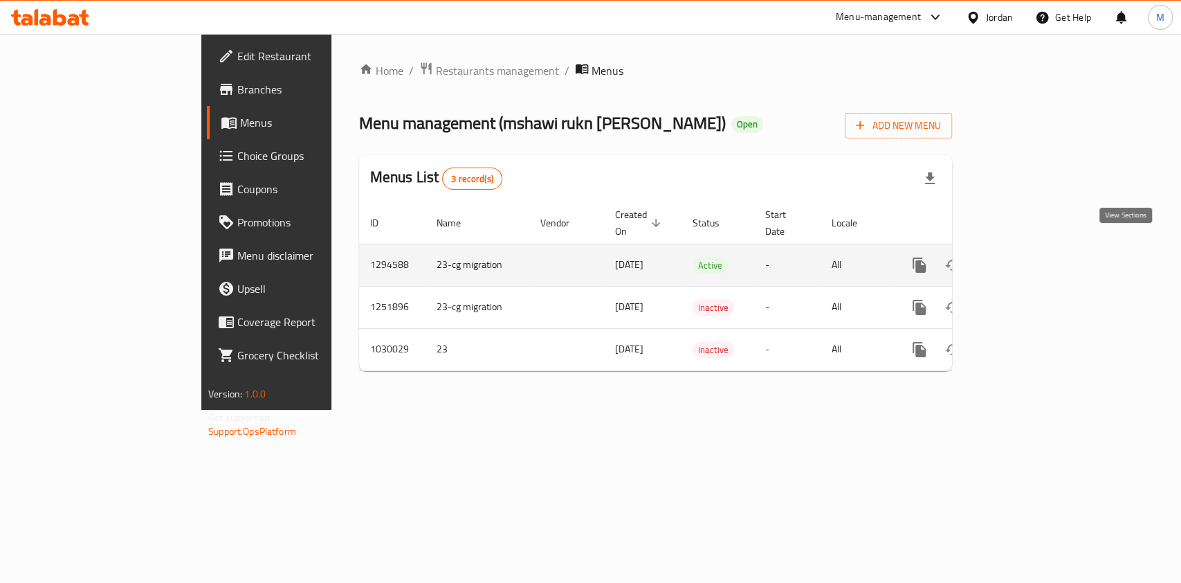
click at [1027, 257] on icon "enhanced table" at bounding box center [1019, 265] width 17 height 17
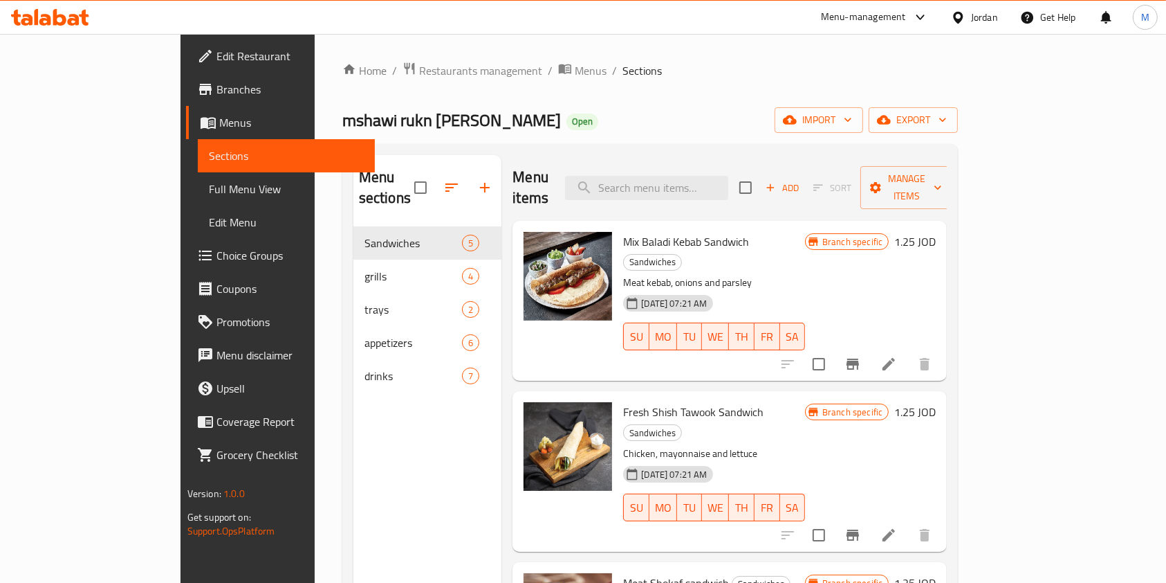
click at [217, 89] on span "Branches" at bounding box center [291, 89] width 148 height 17
